Goal: Task Accomplishment & Management: Manage account settings

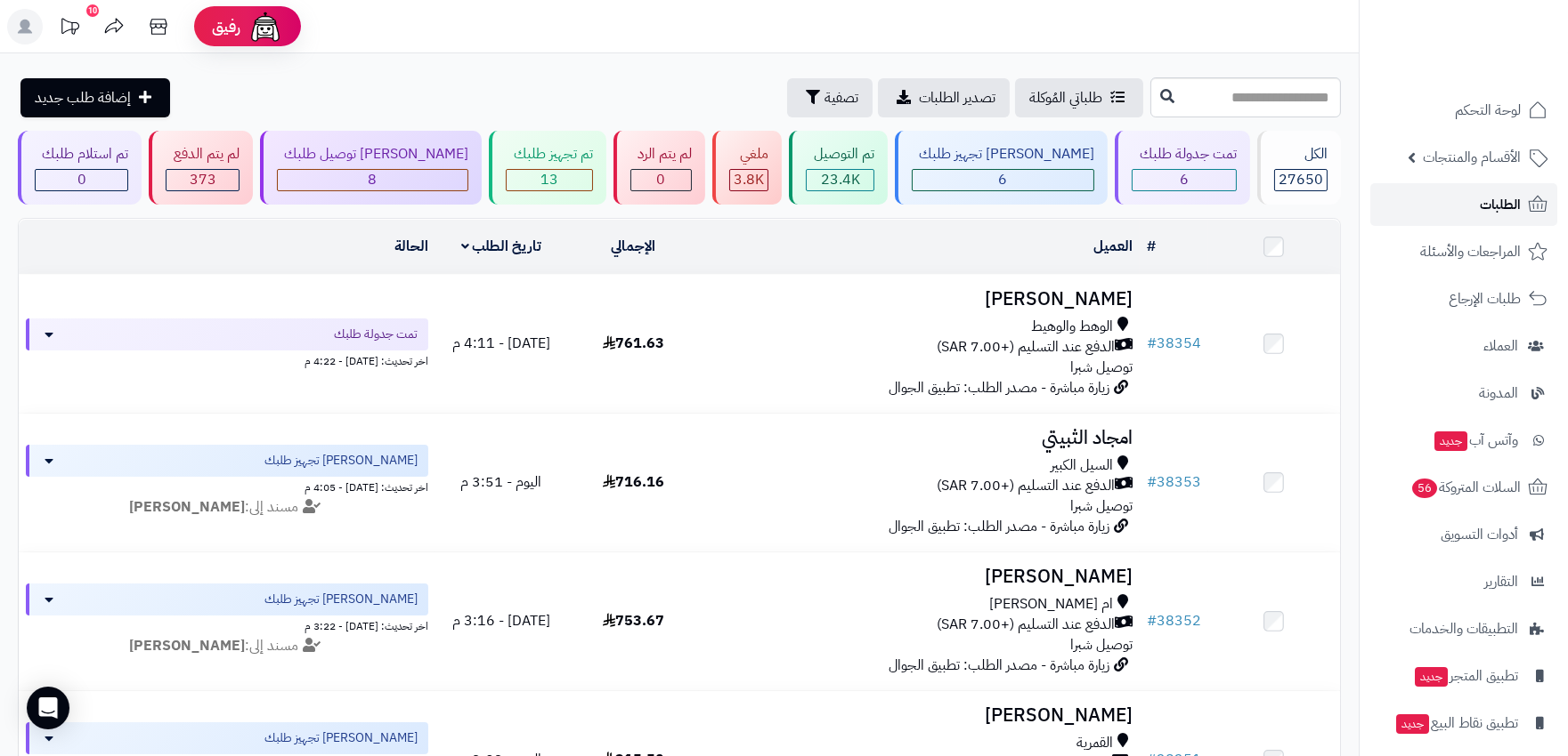
click at [1492, 223] on link "الطلبات" at bounding box center [1464, 205] width 187 height 42
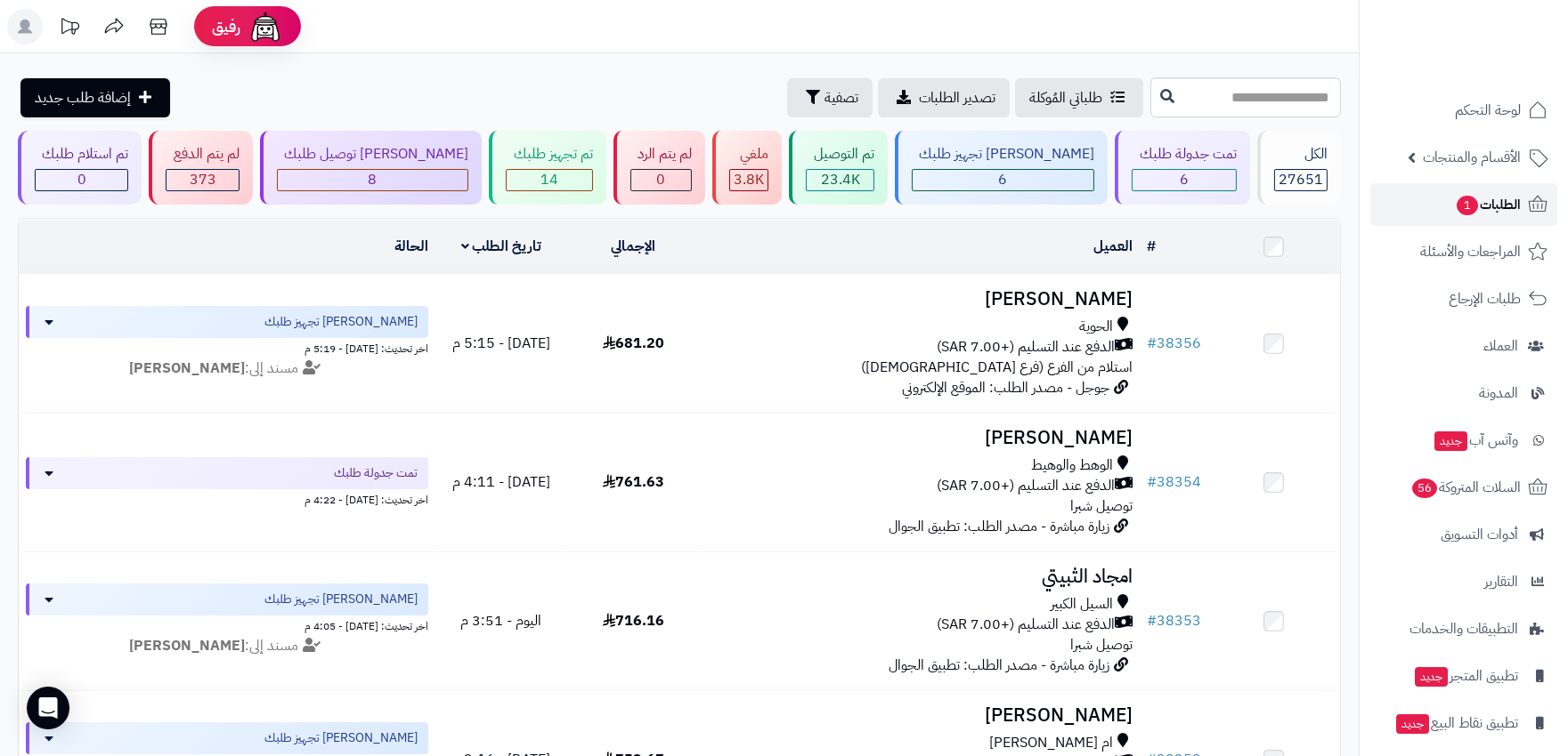
click at [1480, 187] on link "الطلبات 1" at bounding box center [1464, 205] width 187 height 42
